Goal: Navigation & Orientation: Find specific page/section

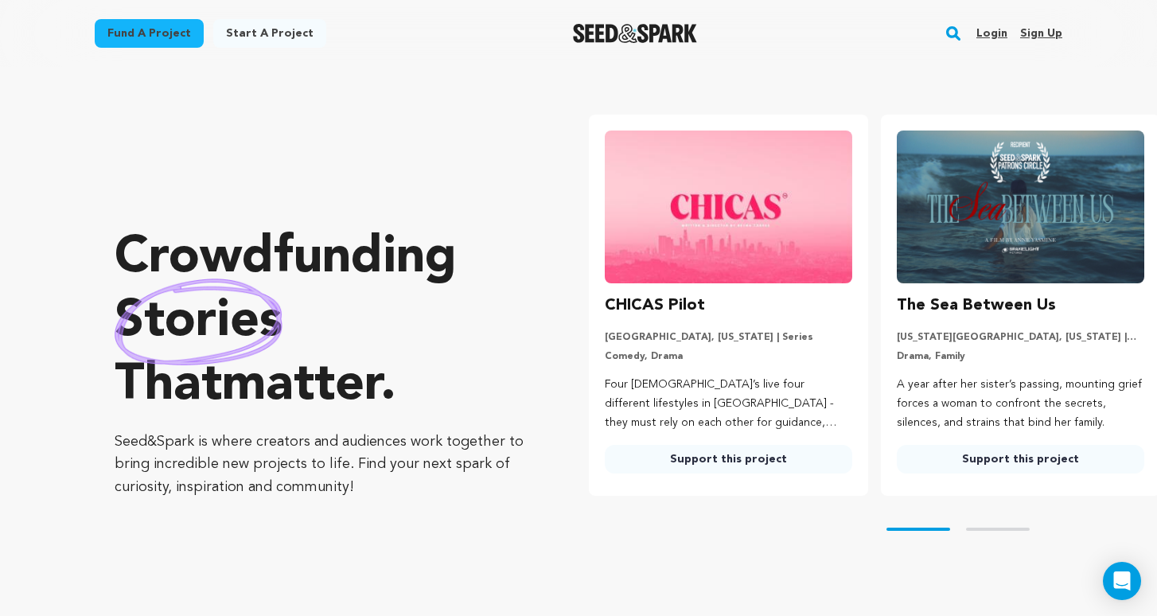
click at [974, 30] on div "Login Sign up" at bounding box center [1013, 33] width 99 height 41
click at [986, 33] on link "Login" at bounding box center [992, 33] width 31 height 25
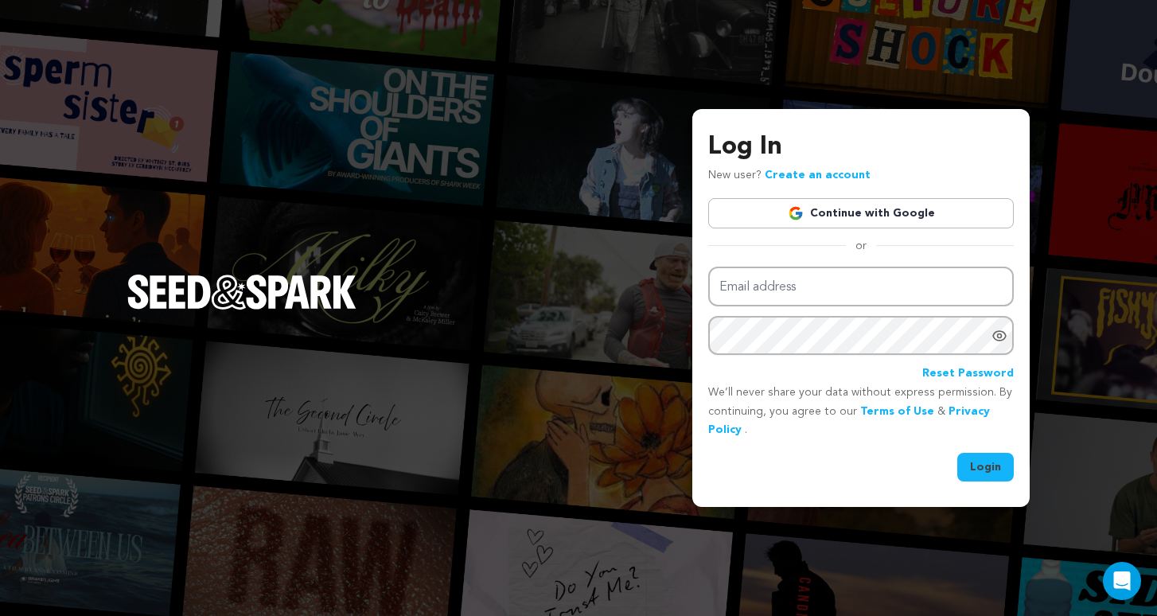
click at [915, 200] on link "Continue with Google" at bounding box center [861, 213] width 306 height 30
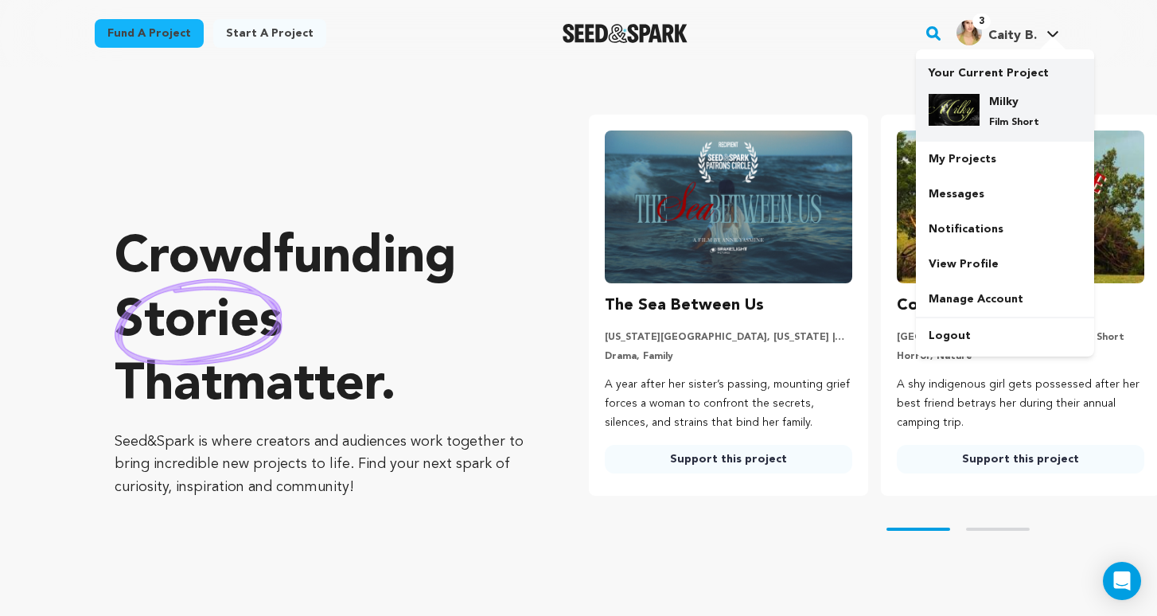
click at [1008, 81] on div "Milky Film Short" at bounding box center [1005, 111] width 153 height 61
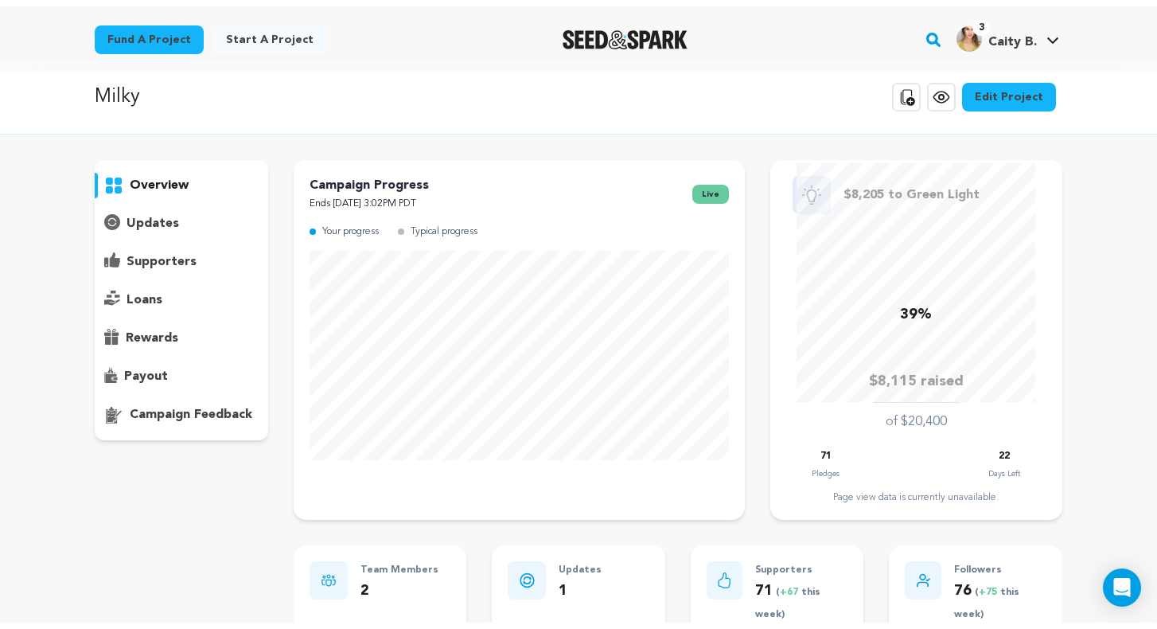
scroll to position [14, 0]
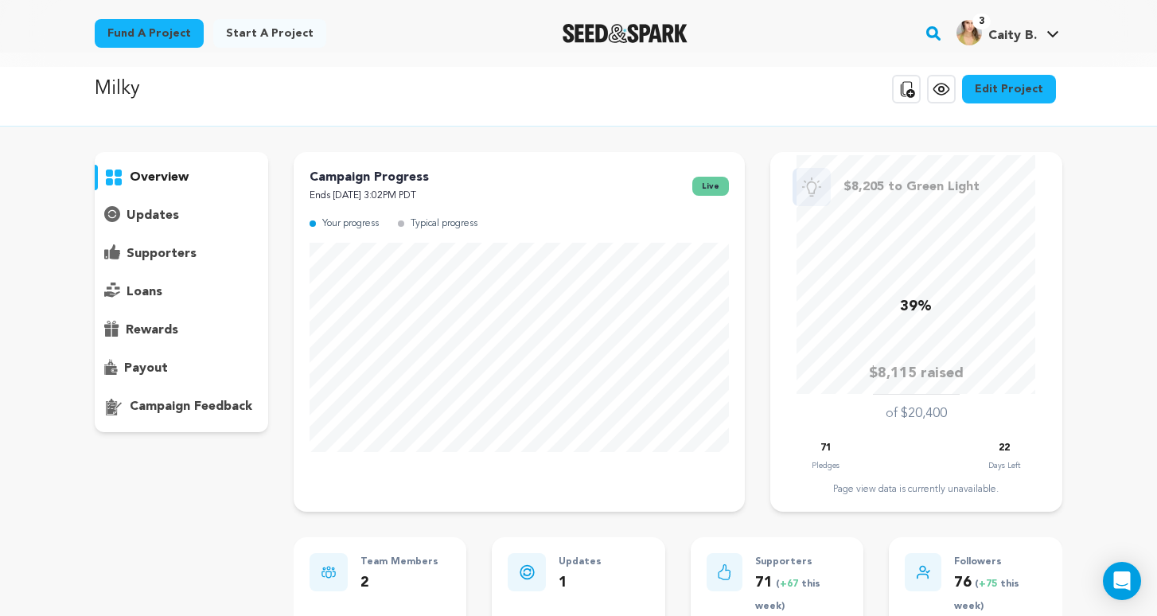
click at [410, 2] on div "Fund a project Start a project Search 3" at bounding box center [578, 33] width 1019 height 67
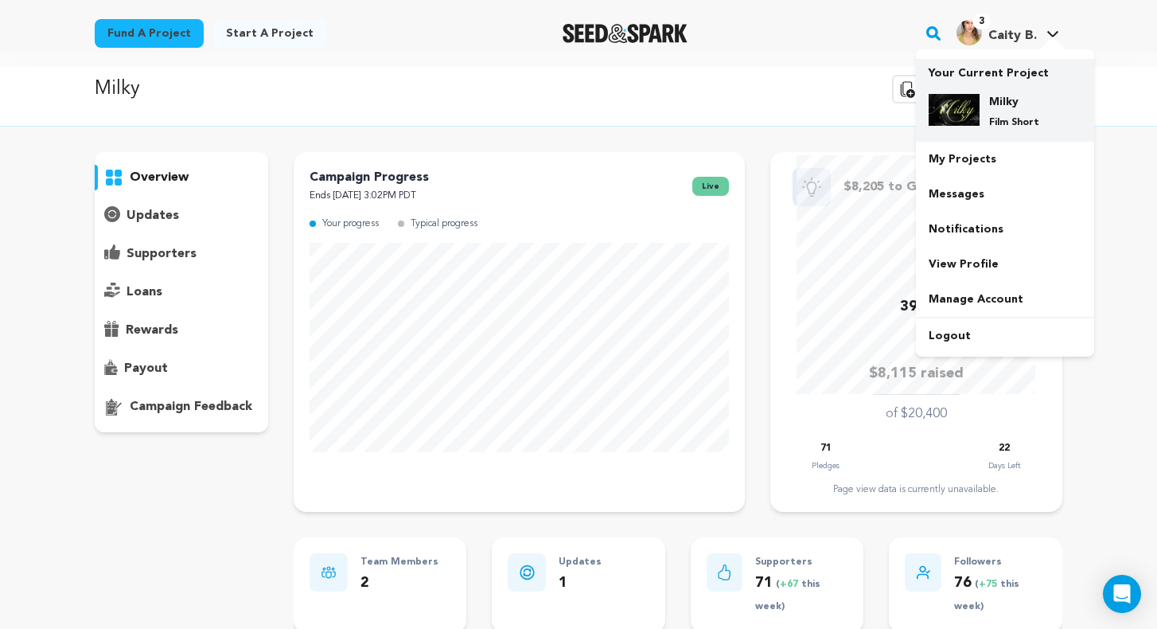
click at [1013, 100] on h4 "Milky" at bounding box center [1018, 102] width 57 height 16
